Goal: Task Accomplishment & Management: Complete application form

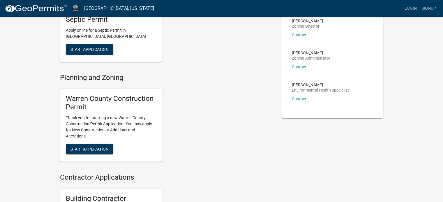
scroll to position [49, 0]
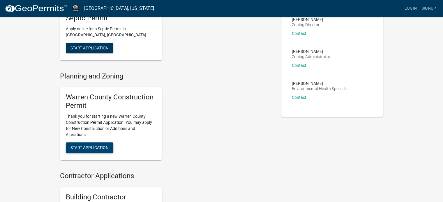
click at [90, 149] on span "Start Application" at bounding box center [89, 147] width 38 height 5
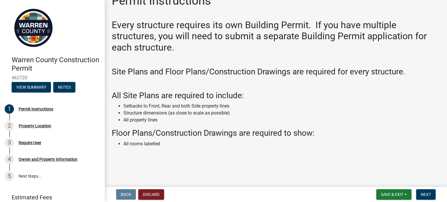
scroll to position [15, 0]
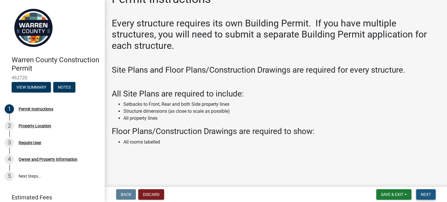
click at [426, 197] on span "Next" at bounding box center [426, 194] width 10 height 5
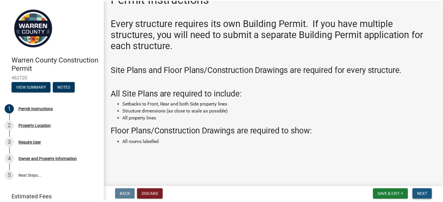
scroll to position [0, 0]
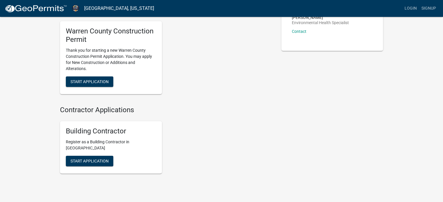
scroll to position [116, 0]
